Goal: Task Accomplishment & Management: Use online tool/utility

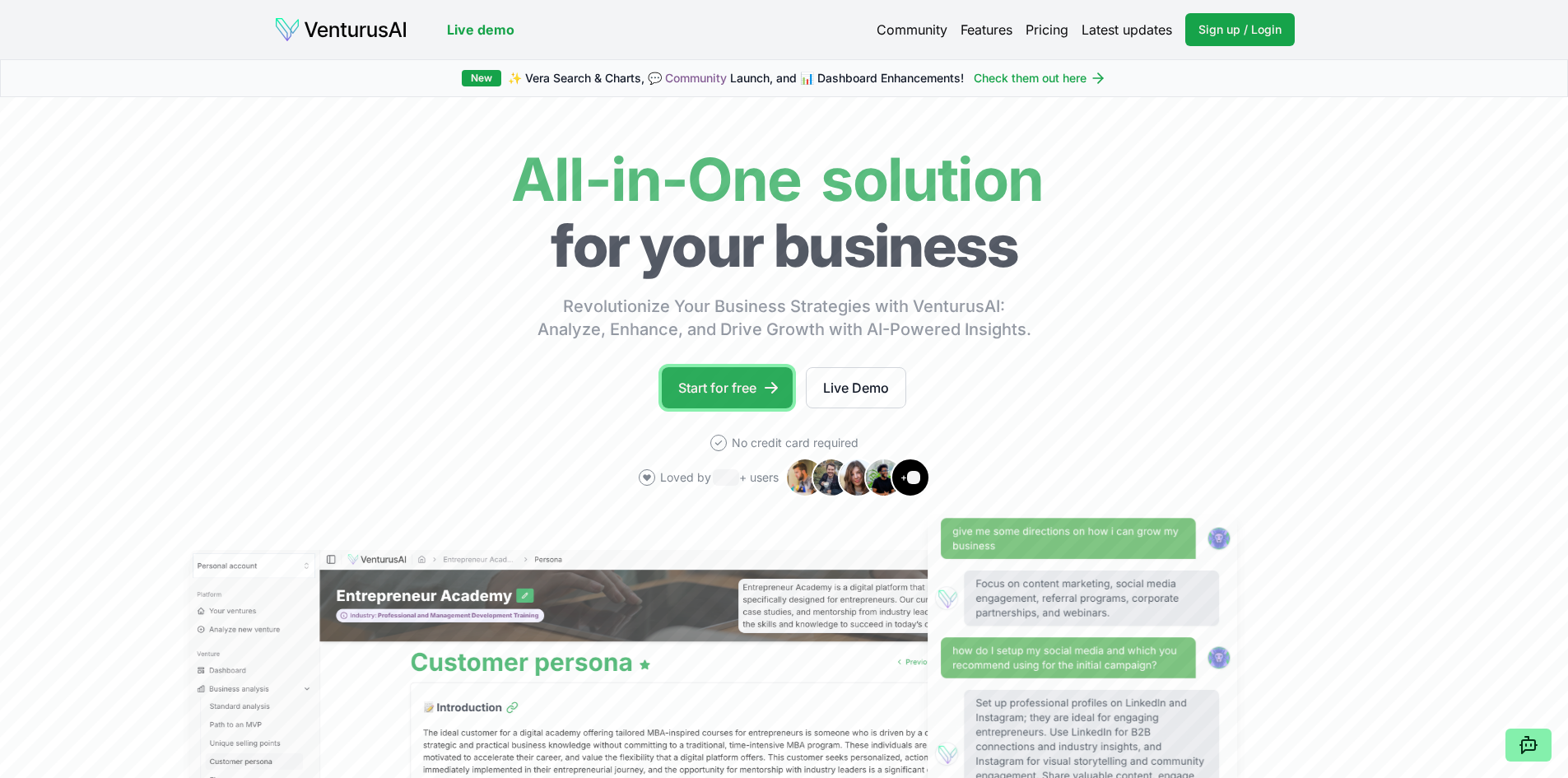
click at [752, 382] on link "Start for free" at bounding box center [727, 388] width 131 height 41
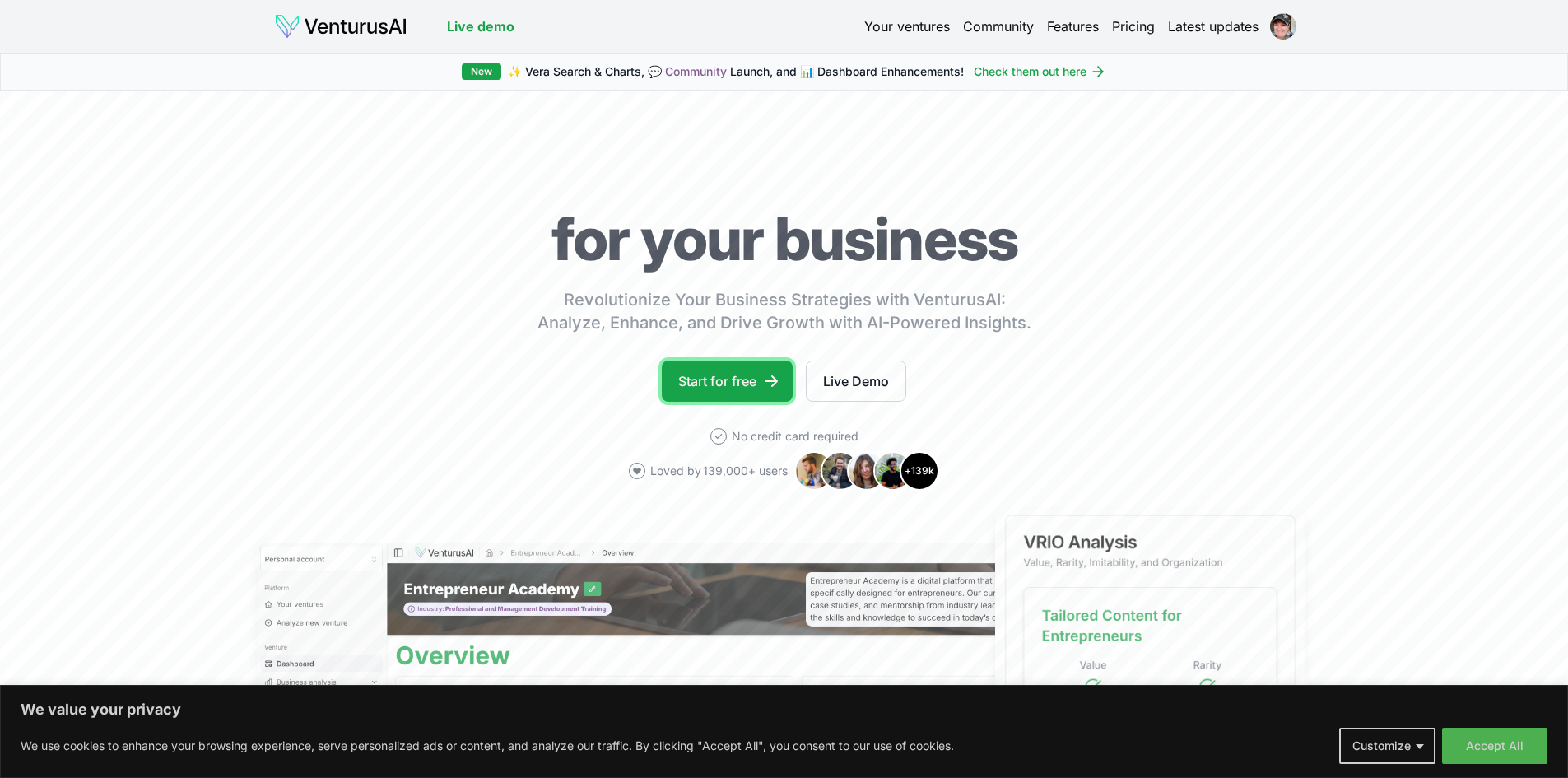
click at [695, 373] on link "Start for free" at bounding box center [727, 381] width 131 height 41
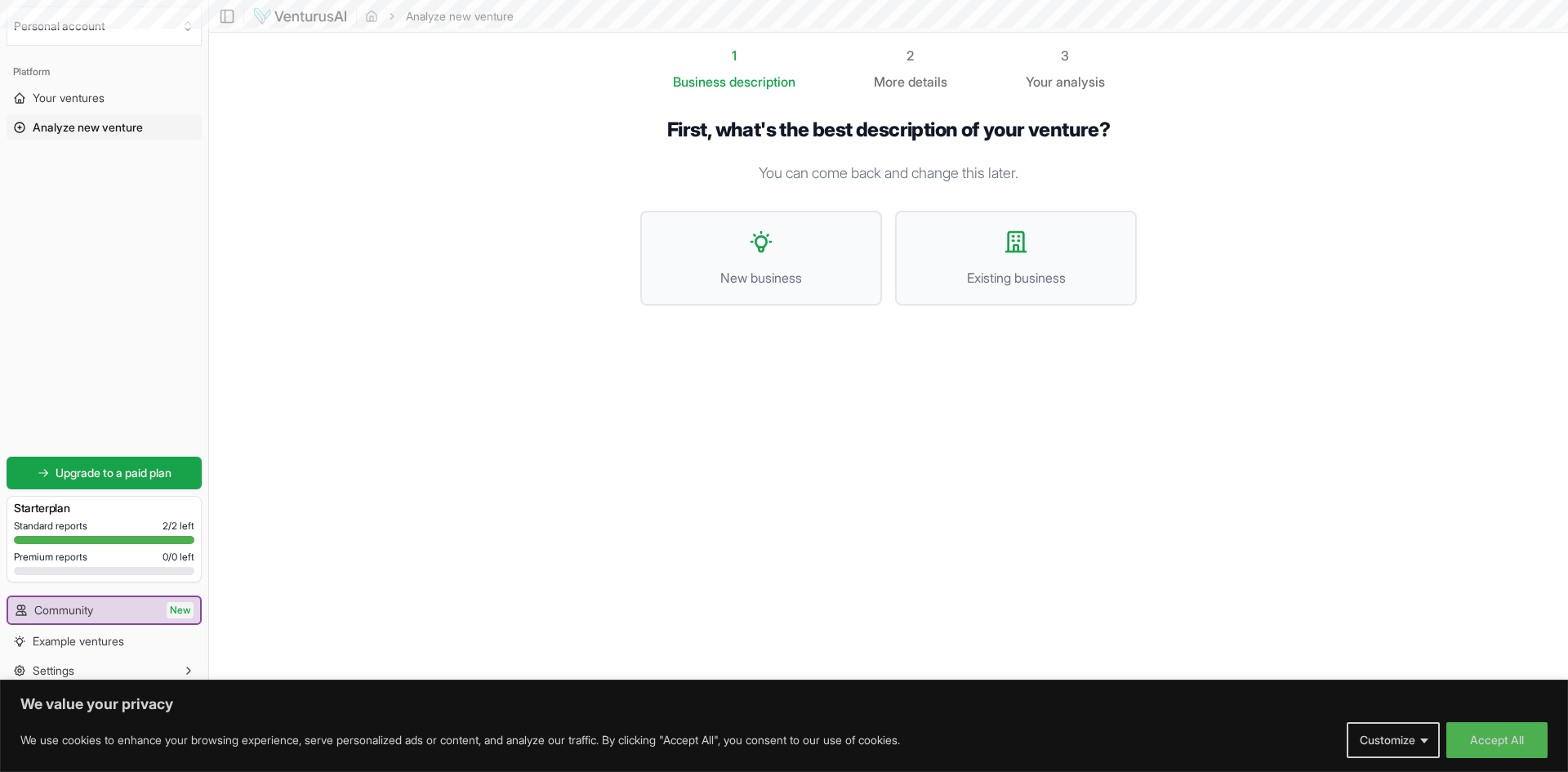
click at [704, 370] on div "1 Business description 2 More details 3 Your analysis First, what's the best de…" at bounding box center [888, 340] width 549 height 589
click at [818, 268] on span "New business" at bounding box center [762, 277] width 206 height 20
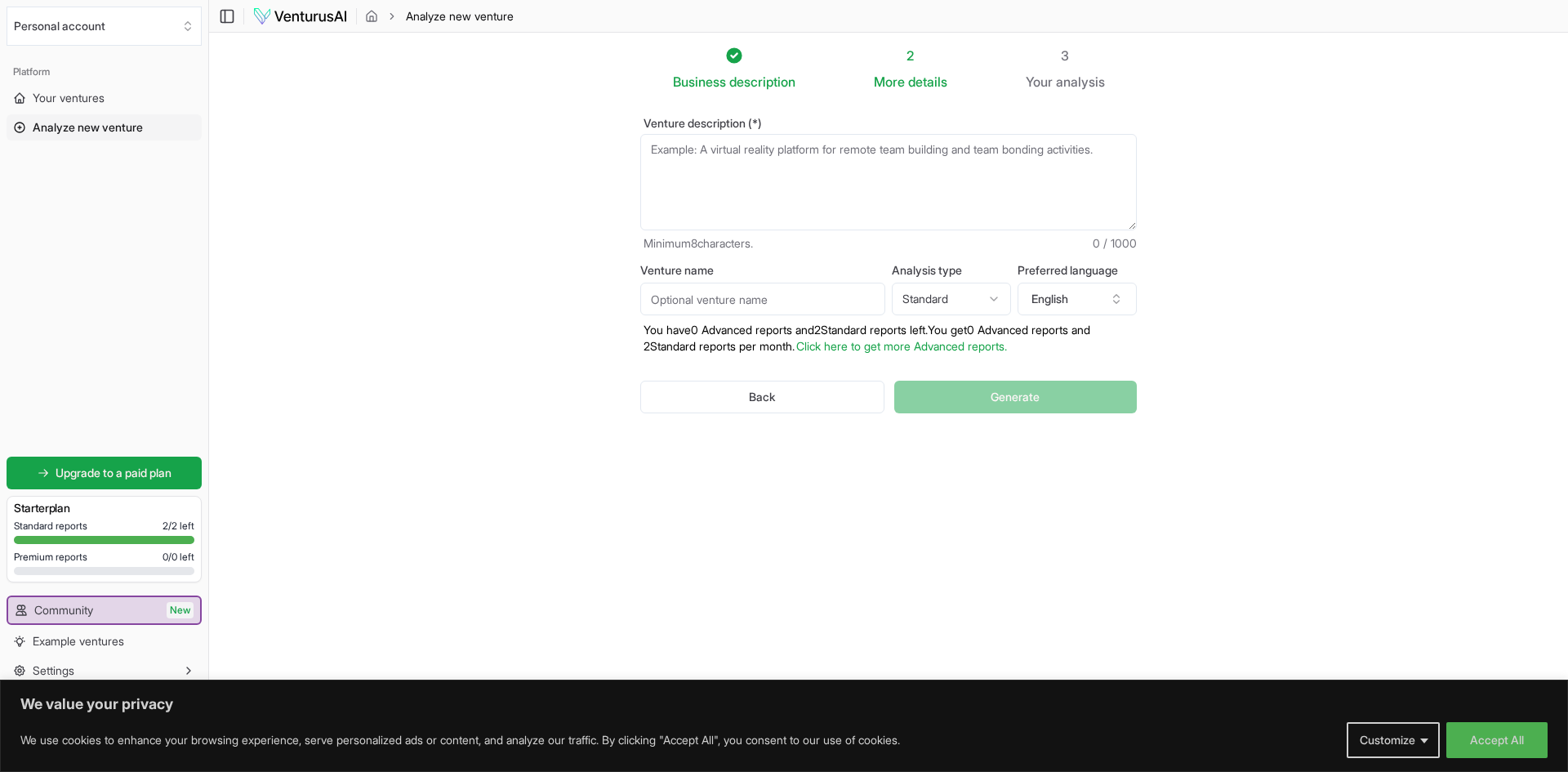
click at [731, 153] on textarea "Venture description (*)" at bounding box center [888, 182] width 497 height 96
type textarea "c"
type textarea "recycled stuffed animals (and future maybe toys) and upselled to the market."
click at [1002, 396] on span "Generate" at bounding box center [1015, 397] width 49 height 16
click at [741, 170] on textarea "Venture description (*)" at bounding box center [888, 182] width 497 height 96
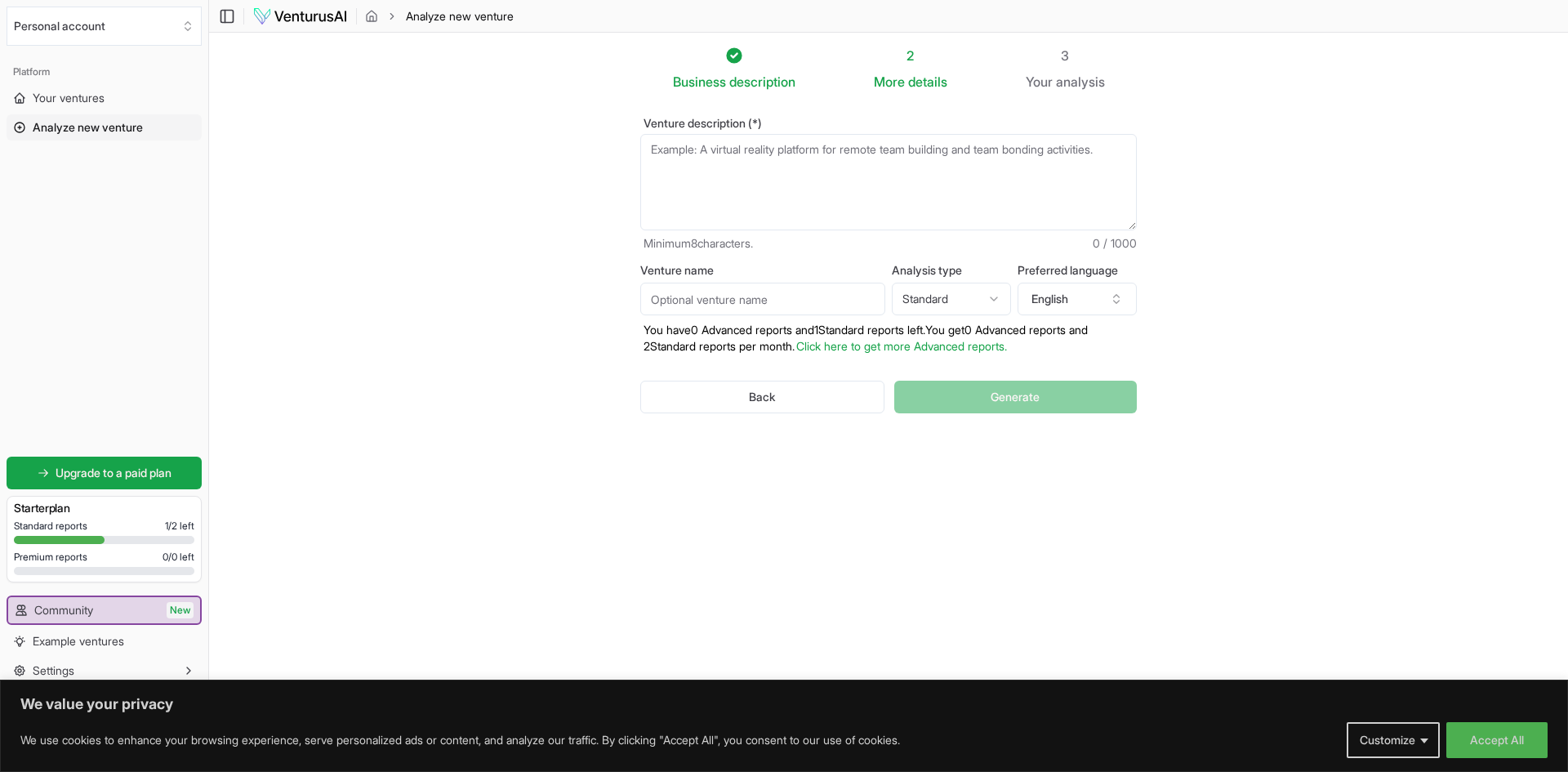
click at [784, 153] on textarea "Venture description (*)" at bounding box center [888, 182] width 497 height 96
type textarea "s"
click at [71, 106] on link "Your ventures" at bounding box center [104, 98] width 196 height 26
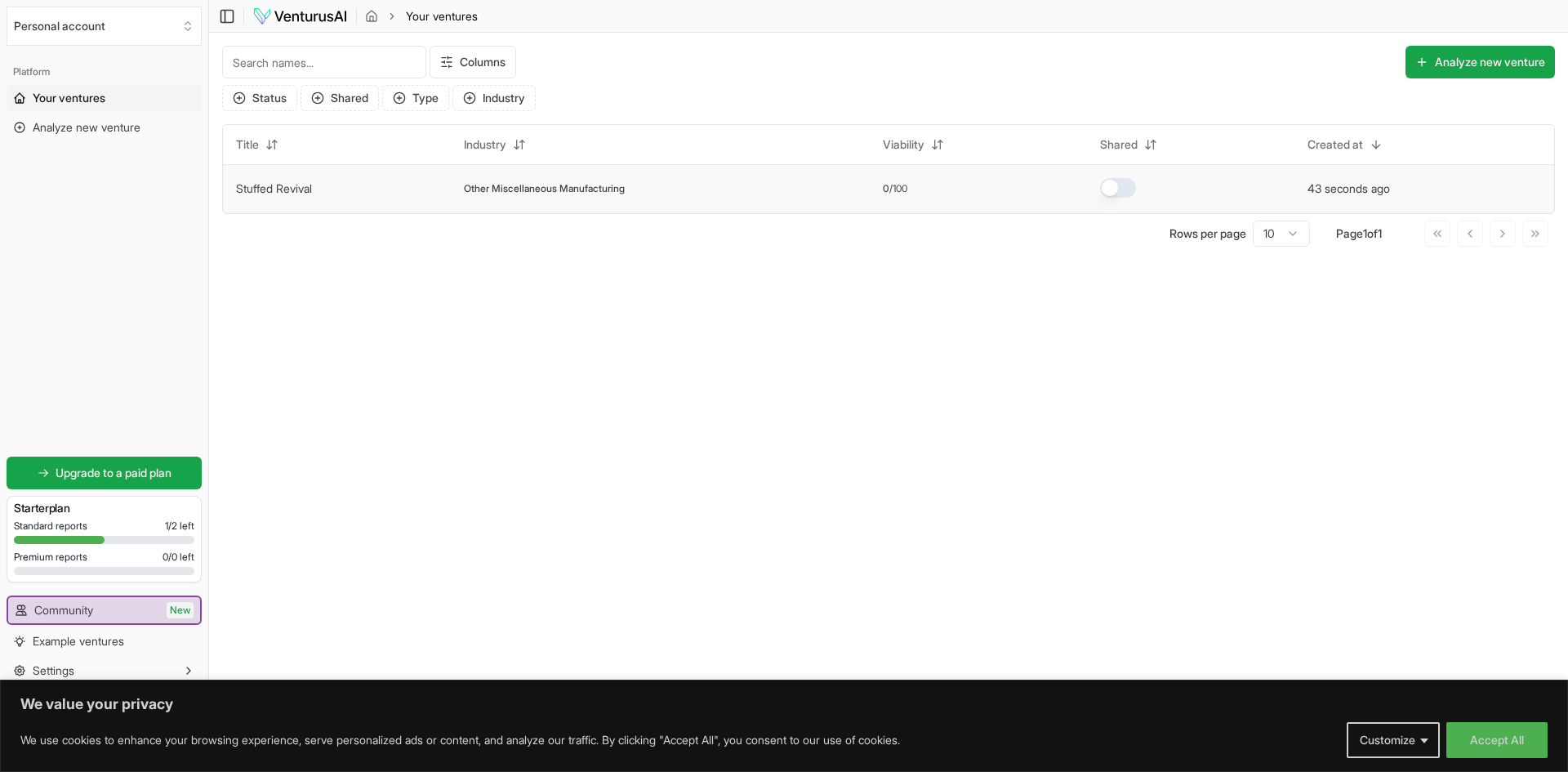
drag, startPoint x: 326, startPoint y: 185, endPoint x: 313, endPoint y: 188, distance: 13.3
click at [312, 188] on link "Stuffed Revival" at bounding box center [273, 188] width 76 height 14
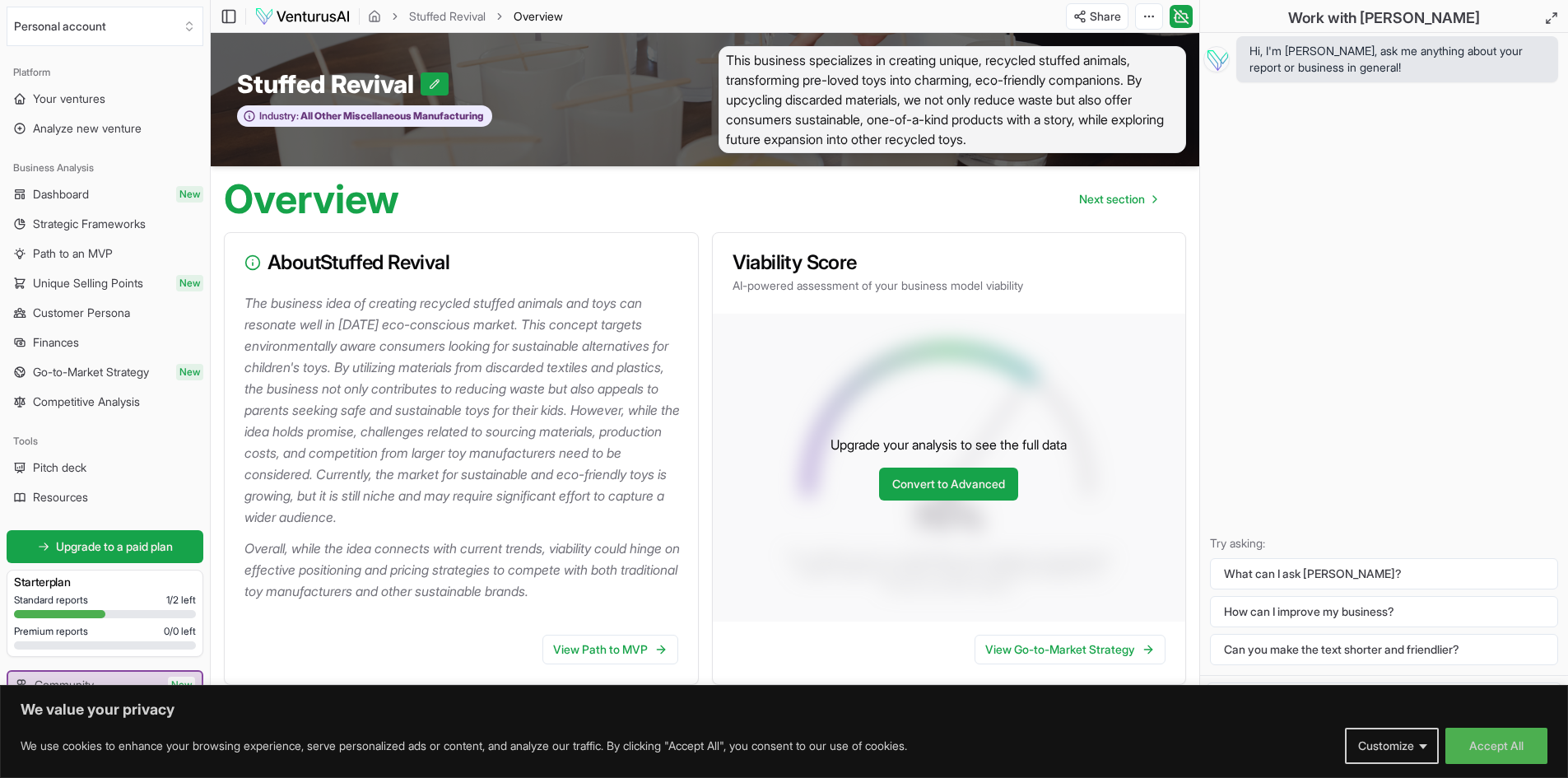
click at [1291, 406] on div "Hi, I'm Vera, ask me anything about your report or business in general! Try ask…" at bounding box center [1384, 354] width 368 height 642
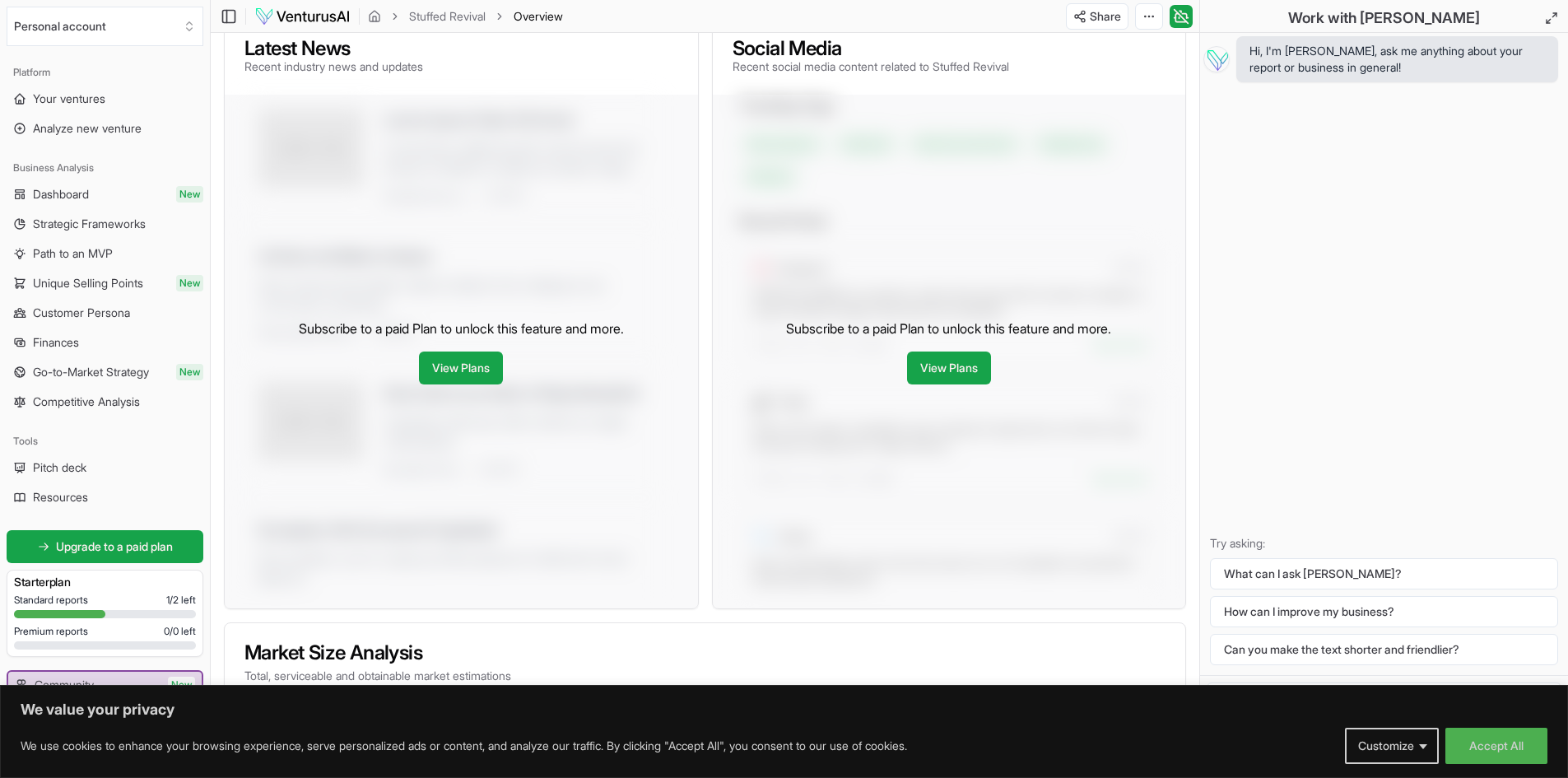
scroll to position [1360, 0]
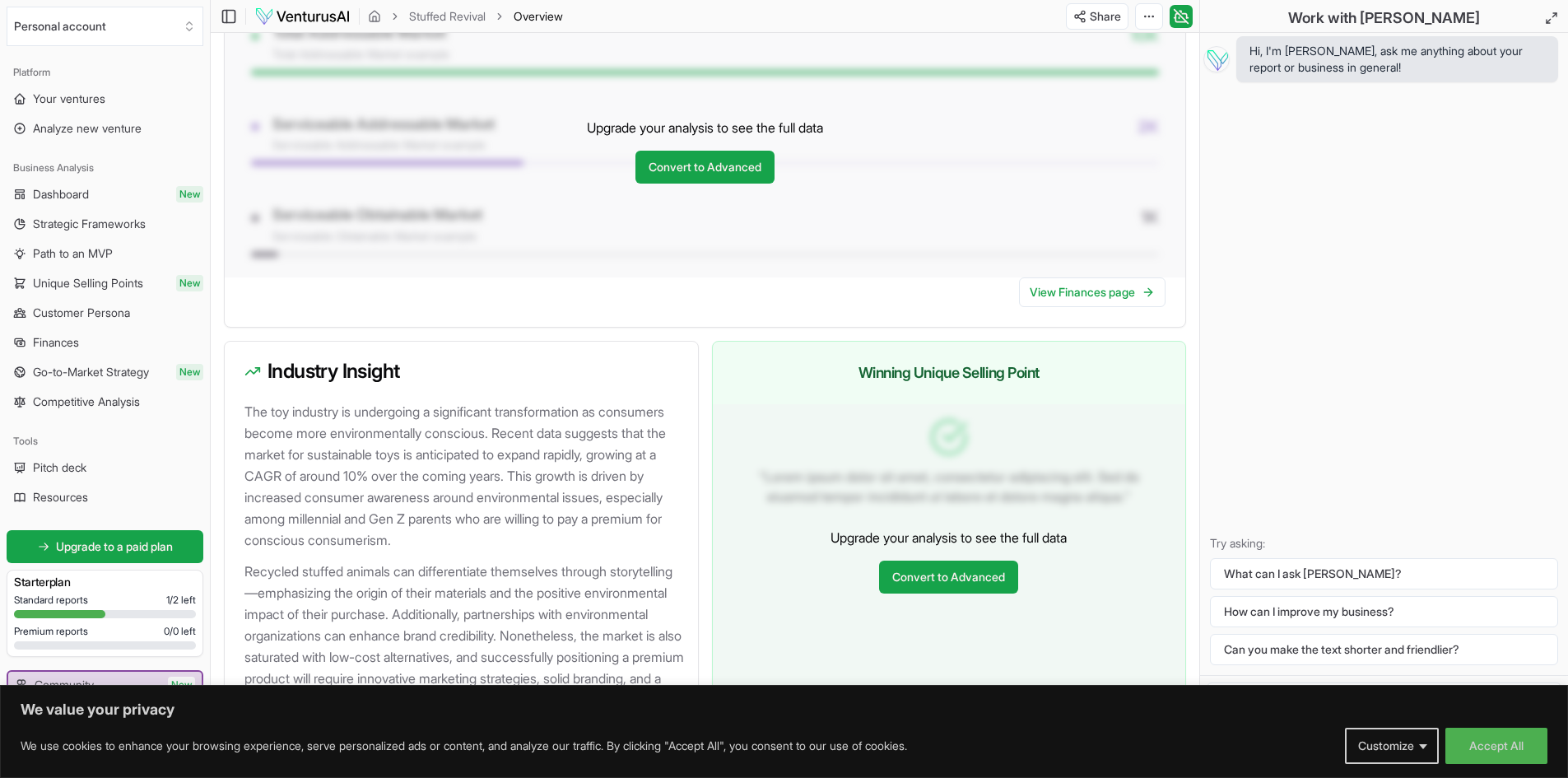
click at [1319, 538] on p "Try asking:" at bounding box center [1383, 542] width 348 height 16
click at [1504, 741] on button "Accept All" at bounding box center [1496, 746] width 102 height 36
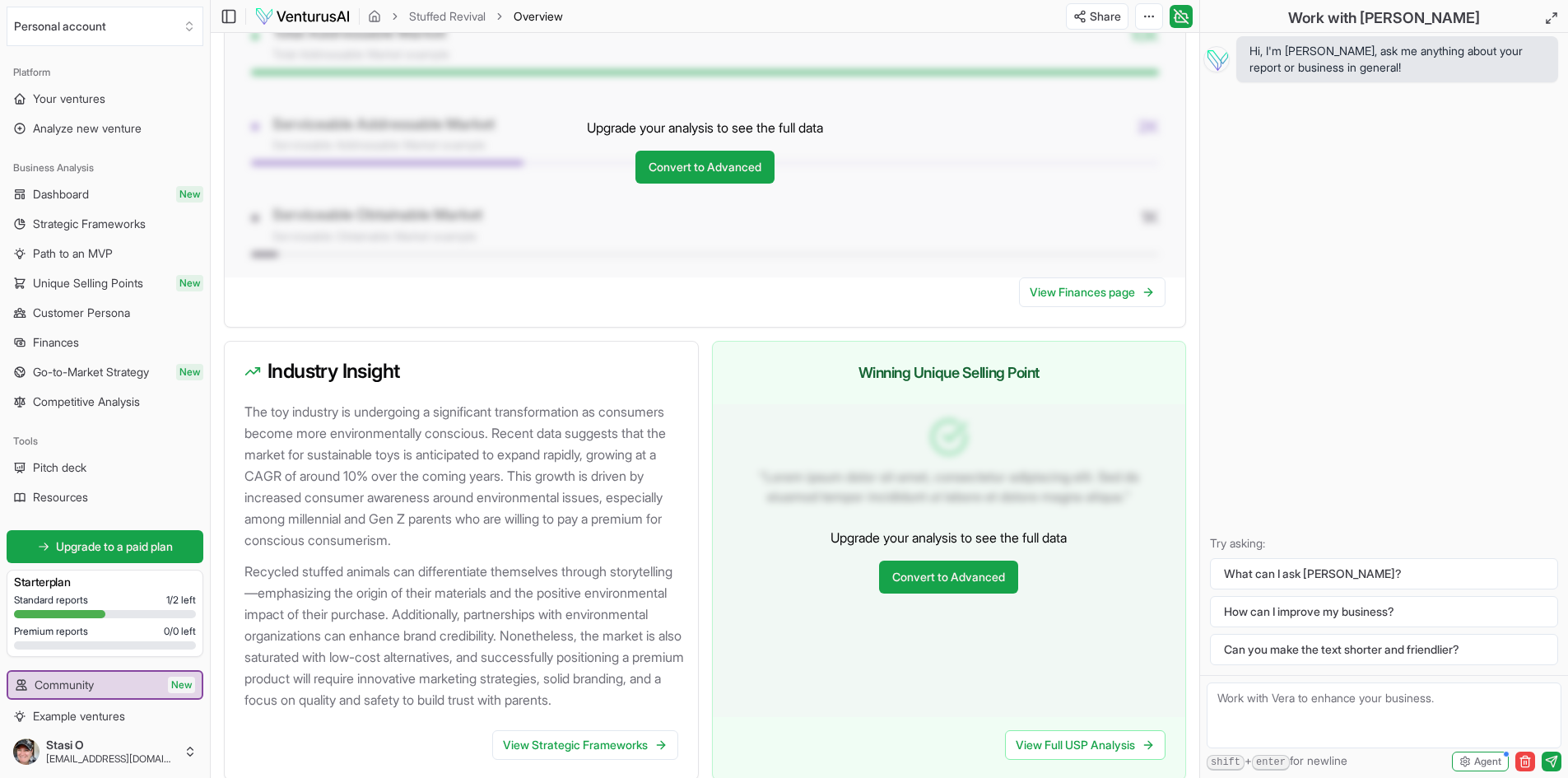
click at [1293, 694] on textarea at bounding box center [1384, 716] width 355 height 66
type textarea "change name to Circular Toybox"
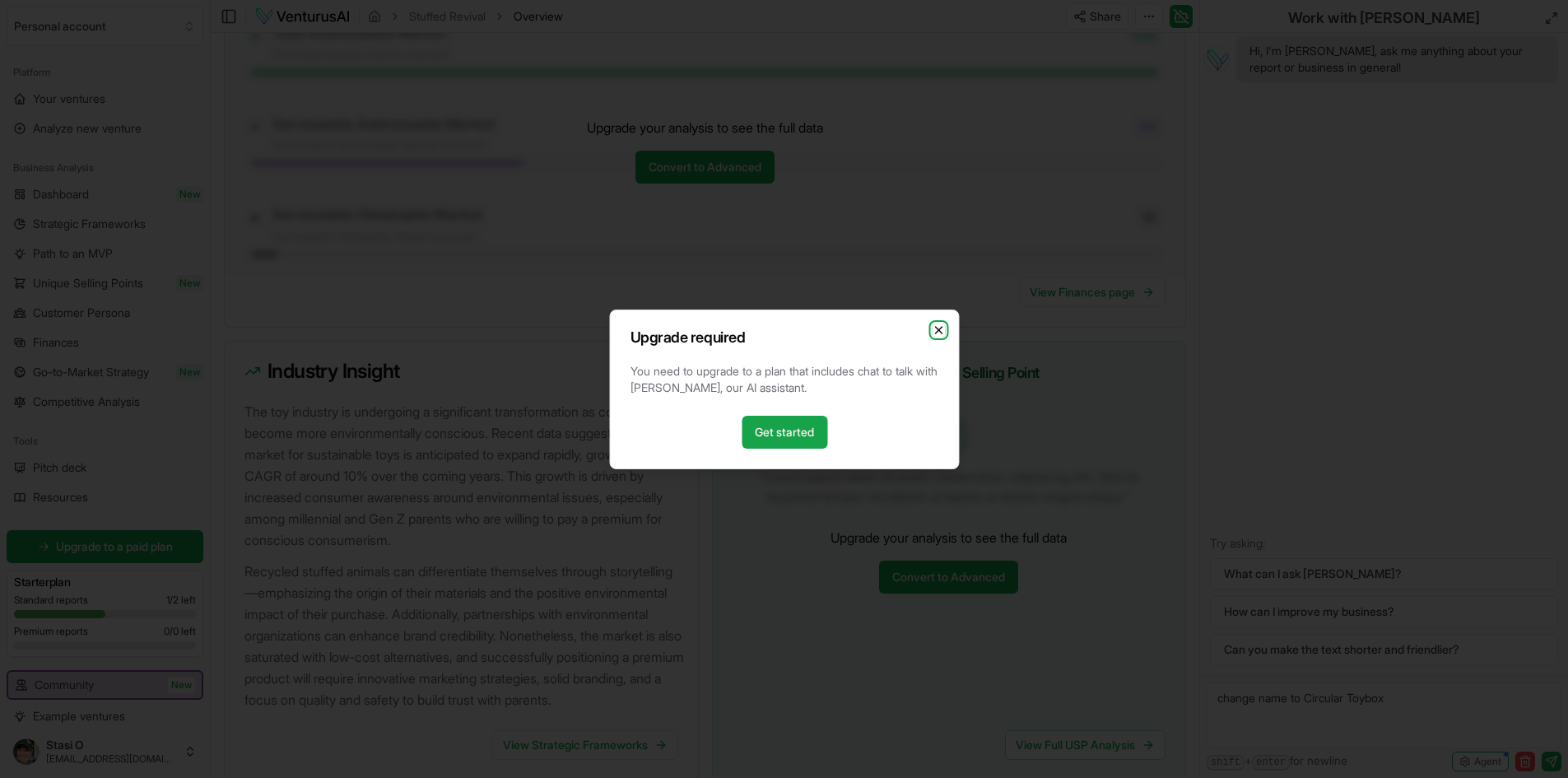
click at [940, 333] on icon "button" at bounding box center [938, 330] width 13 height 13
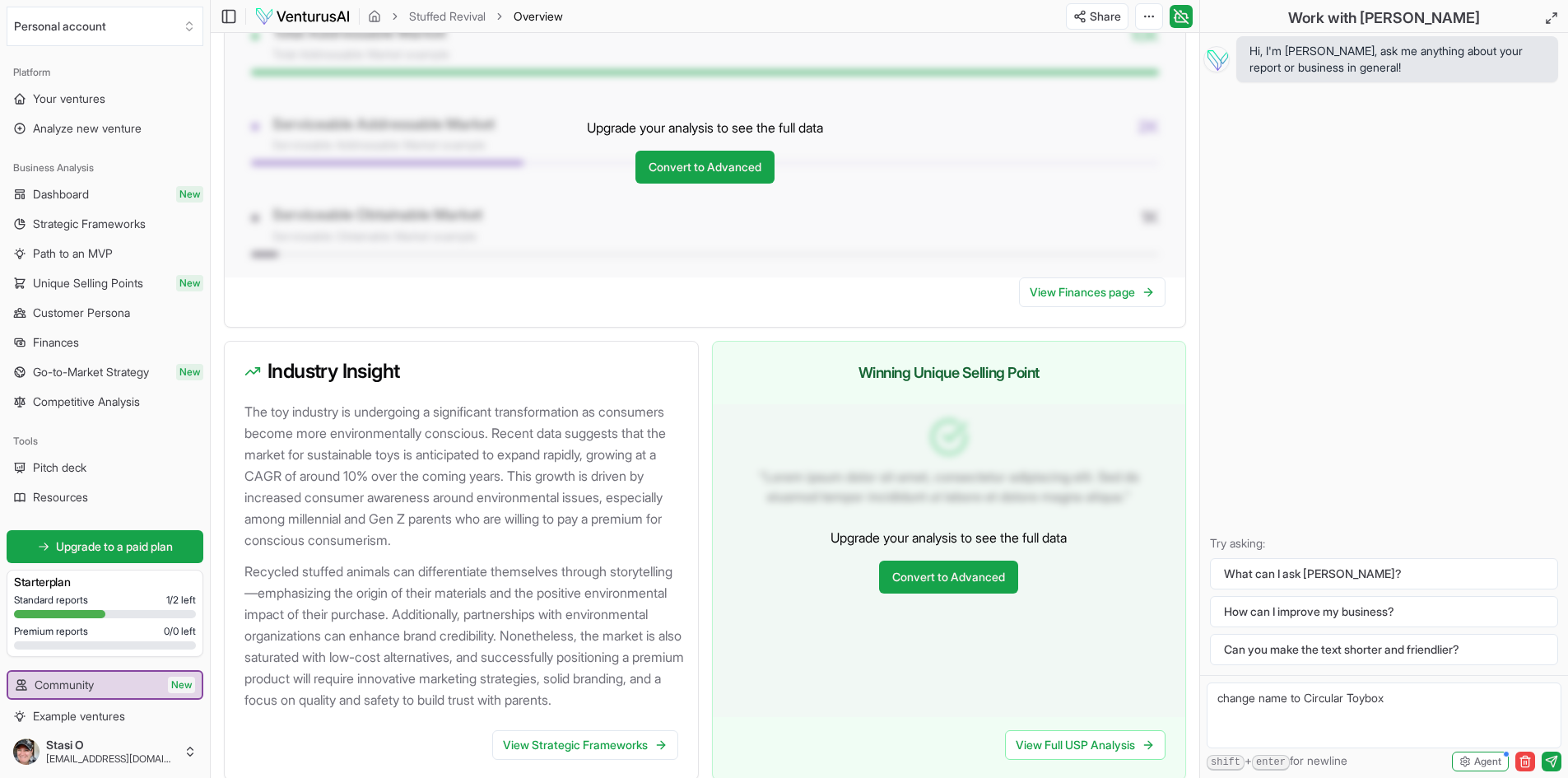
drag, startPoint x: 1410, startPoint y: 693, endPoint x: 1152, endPoint y: 695, distance: 258.0
click at [95, 123] on span "Analyze new venture" at bounding box center [87, 127] width 108 height 16
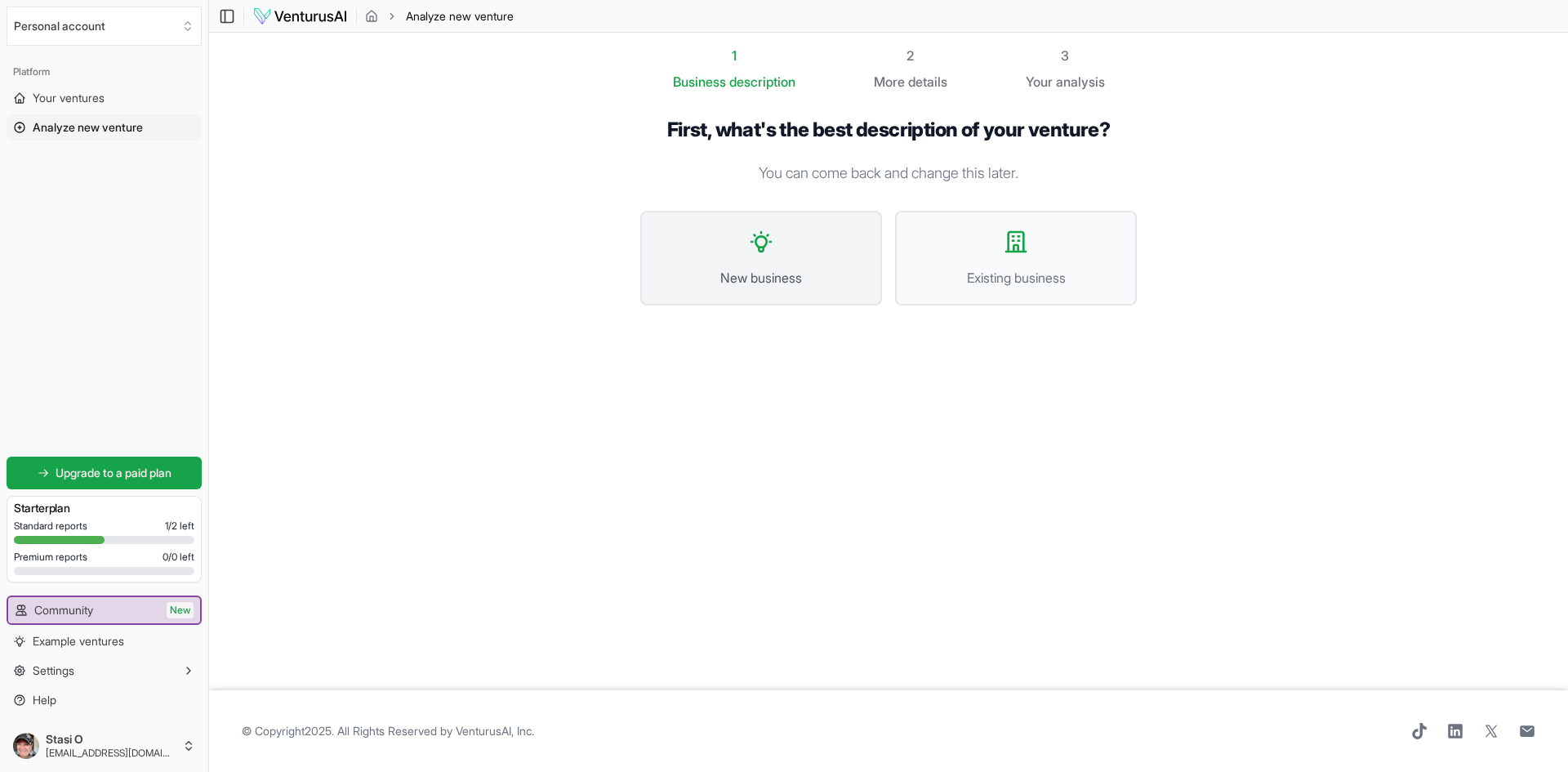
click at [787, 262] on button "New business" at bounding box center [761, 257] width 241 height 95
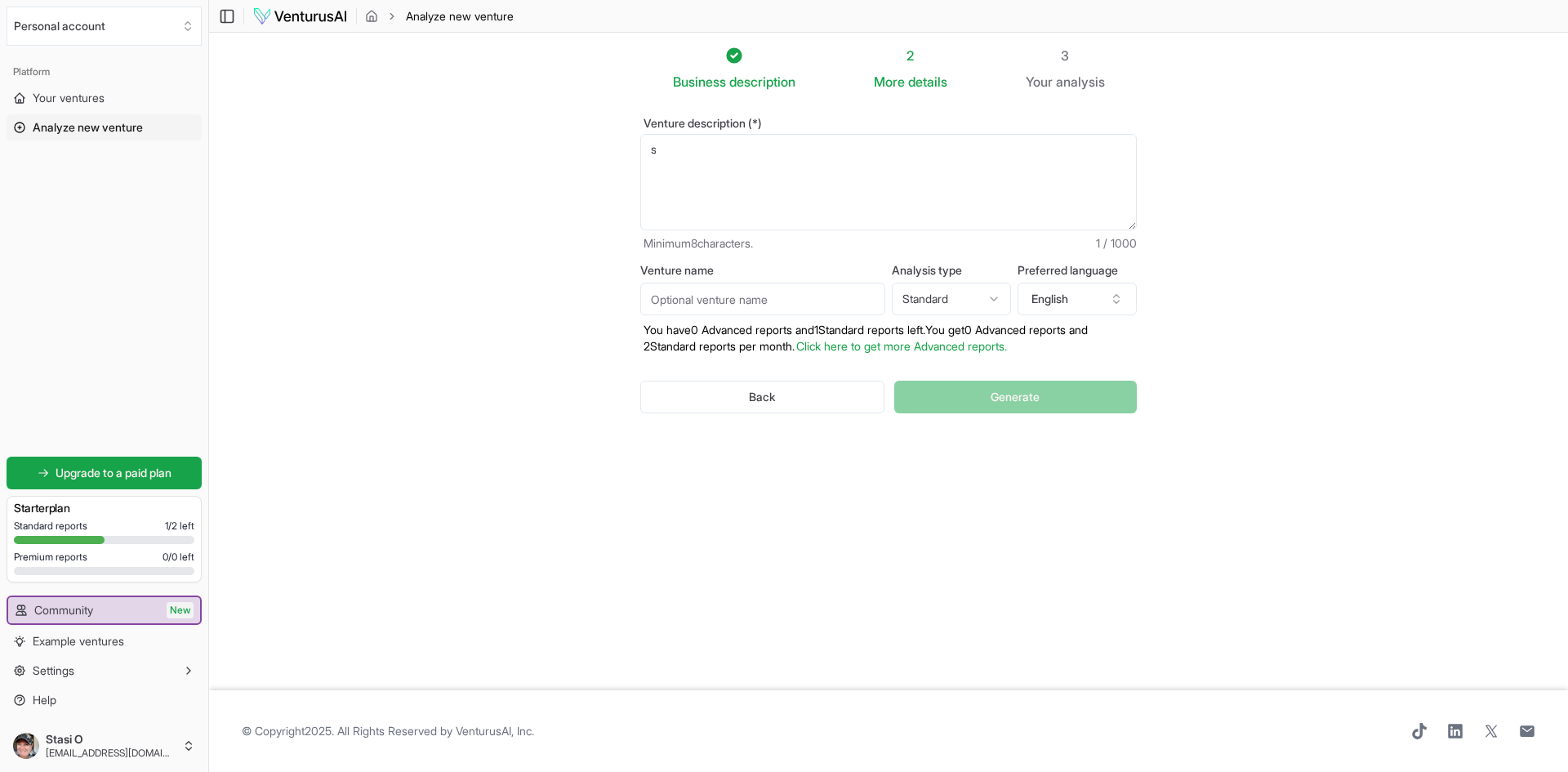
drag, startPoint x: 699, startPoint y: 155, endPoint x: 557, endPoint y: 152, distance: 142.0
click at [557, 152] on section "Business description 2 More details 3 Your analysis Venture description (*) s M…" at bounding box center [888, 361] width 1359 height 658
paste textarea "change name to Circular Toybox"
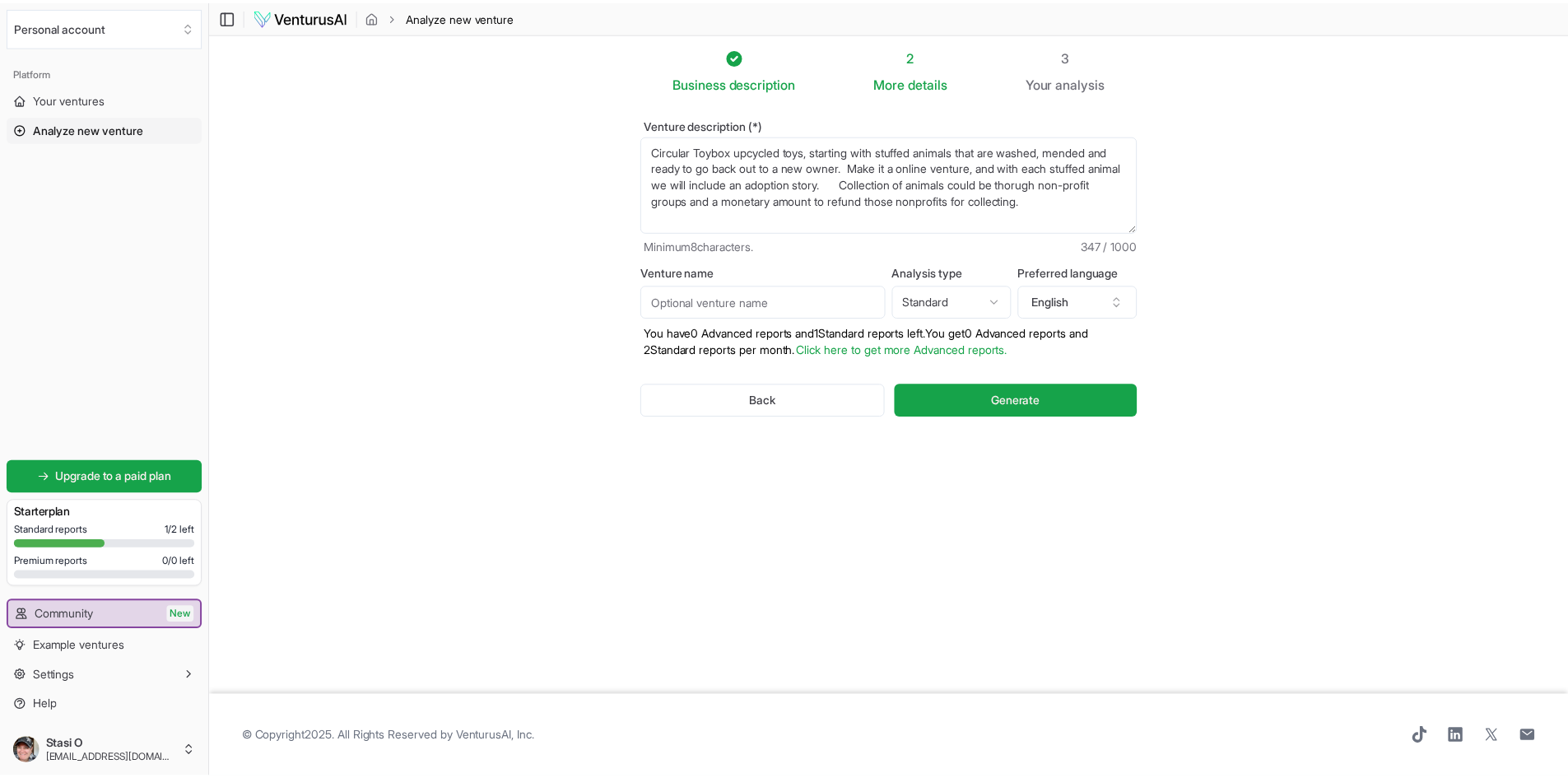
scroll to position [8, 0]
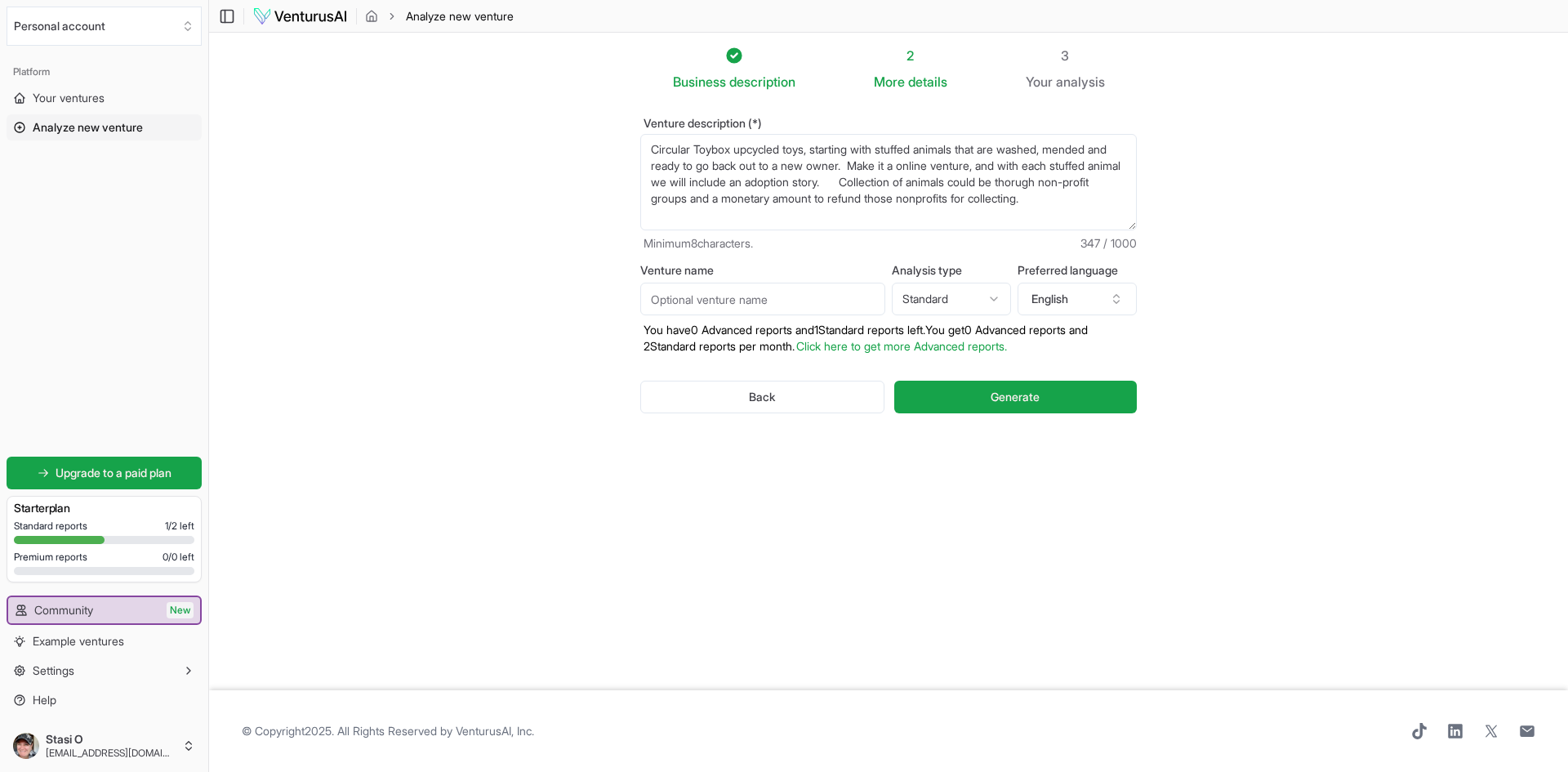
type textarea "Circular Toybox upcycled toys, starting with stuffed animals that are washed, m…"
click at [704, 295] on input "Venture name" at bounding box center [762, 299] width 245 height 33
type input "Circluar Toybox"
click at [1025, 395] on span "Generate" at bounding box center [1015, 397] width 49 height 16
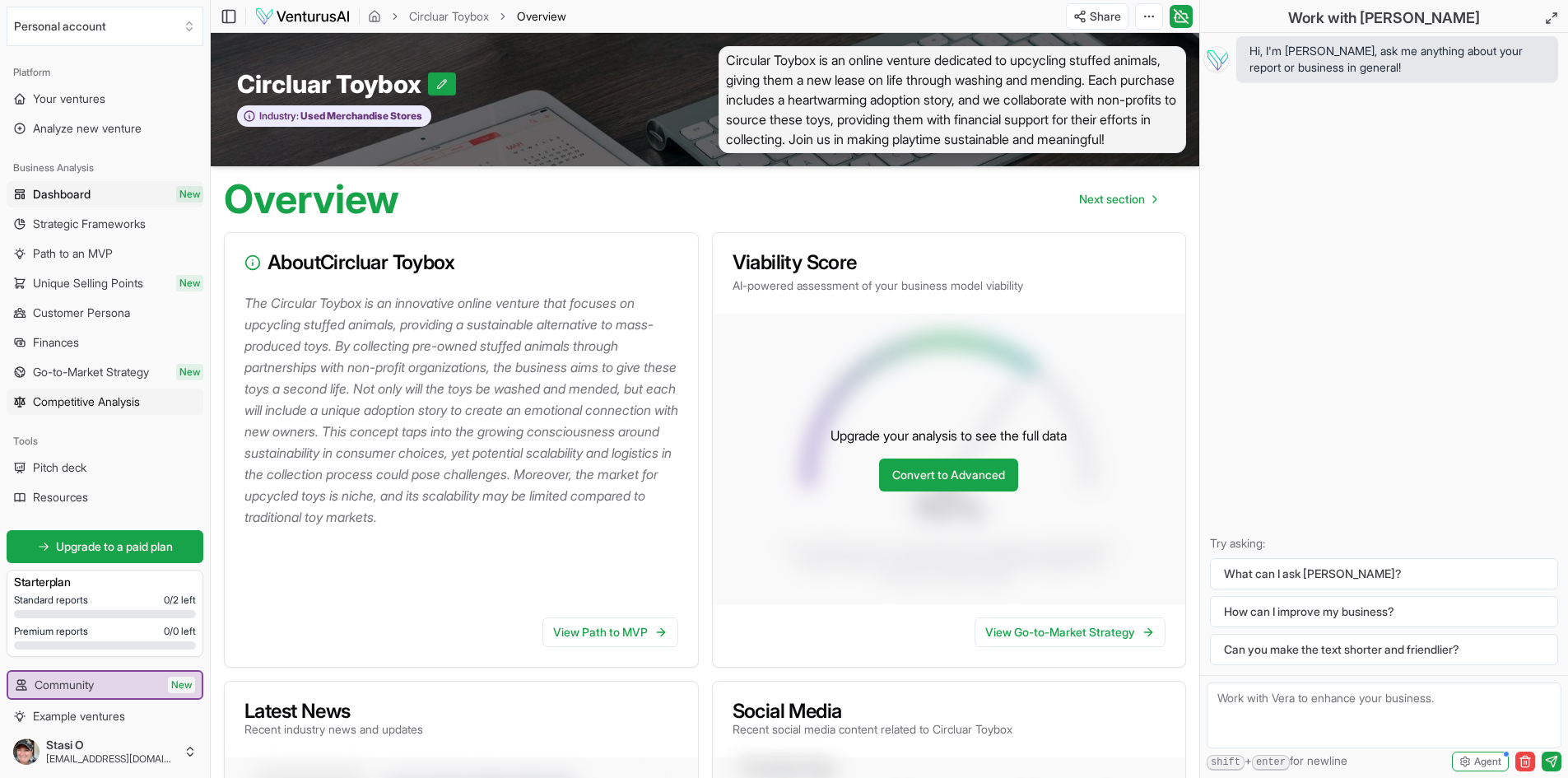
click at [86, 397] on span "Competitive Analysis" at bounding box center [86, 401] width 107 height 16
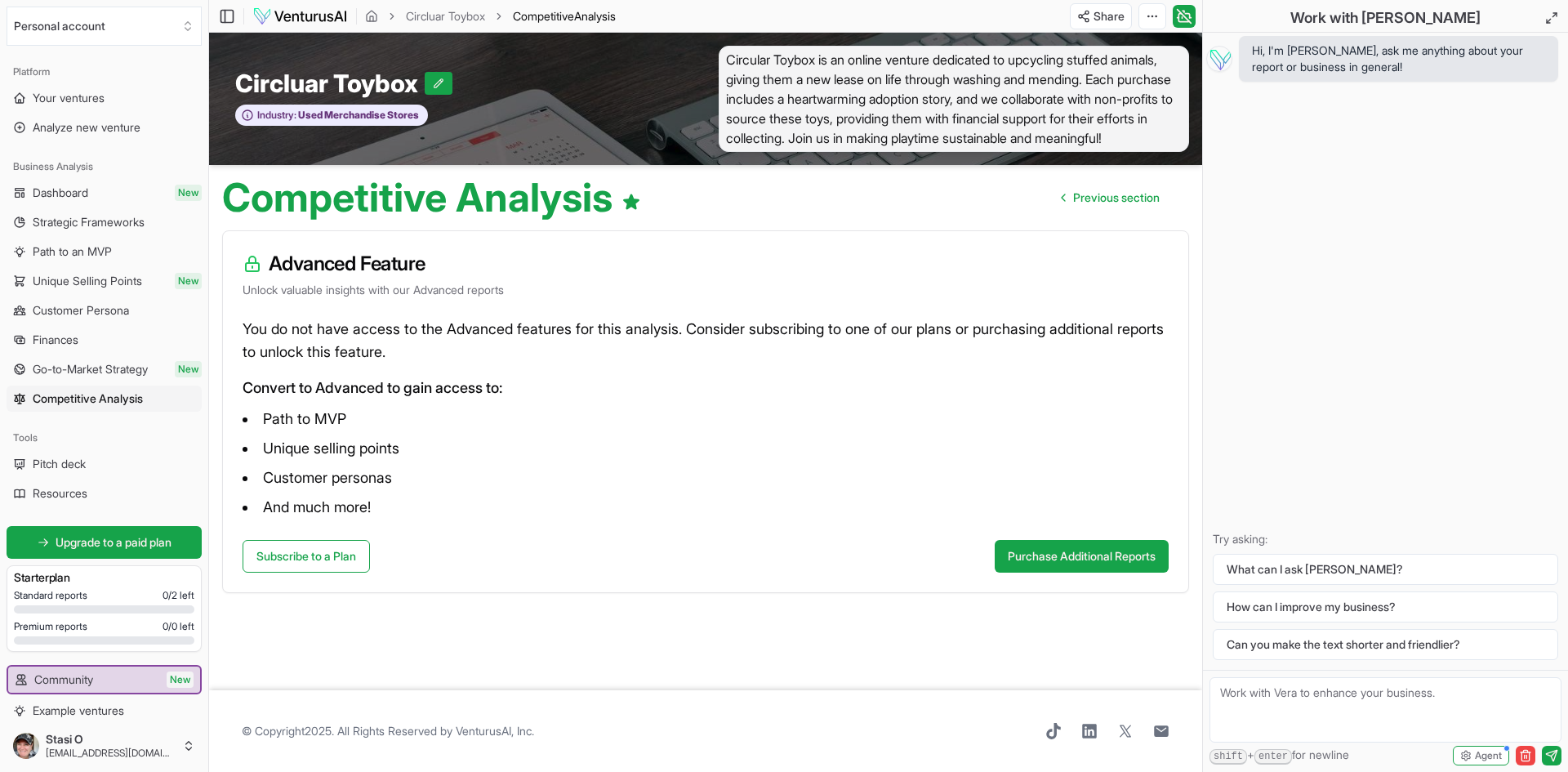
click at [101, 364] on span "Go-to-Market Strategy" at bounding box center [90, 369] width 115 height 16
